Goal: Check status: Verify the current state of an ongoing process or item

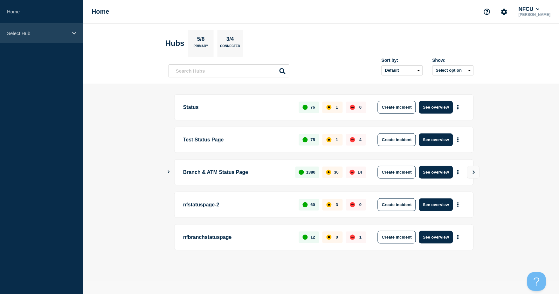
click at [60, 31] on p "Select Hub" at bounding box center [37, 33] width 61 height 5
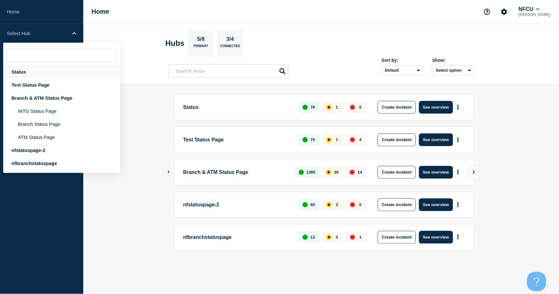
click at [23, 73] on div "Status" at bounding box center [61, 71] width 117 height 13
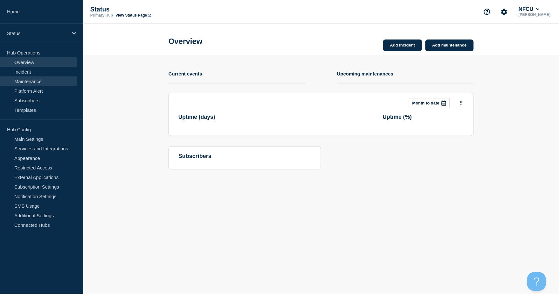
click at [29, 80] on link "Maintenance" at bounding box center [38, 81] width 77 height 10
